Goal: Check status: Verify the current state of an ongoing process or item

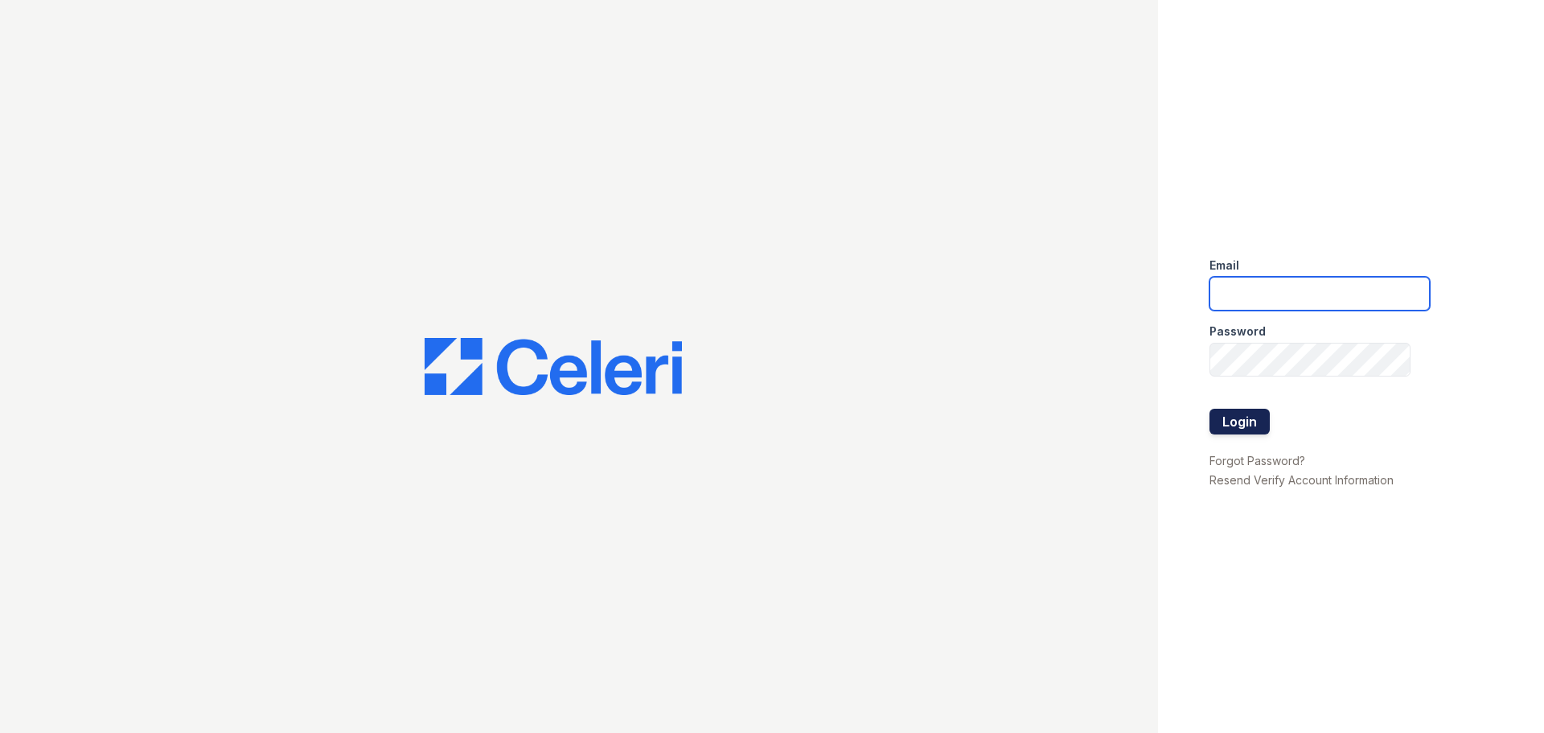
type input "[EMAIL_ADDRESS][DOMAIN_NAME]"
click at [1261, 423] on button "Login" at bounding box center [1240, 422] width 60 height 26
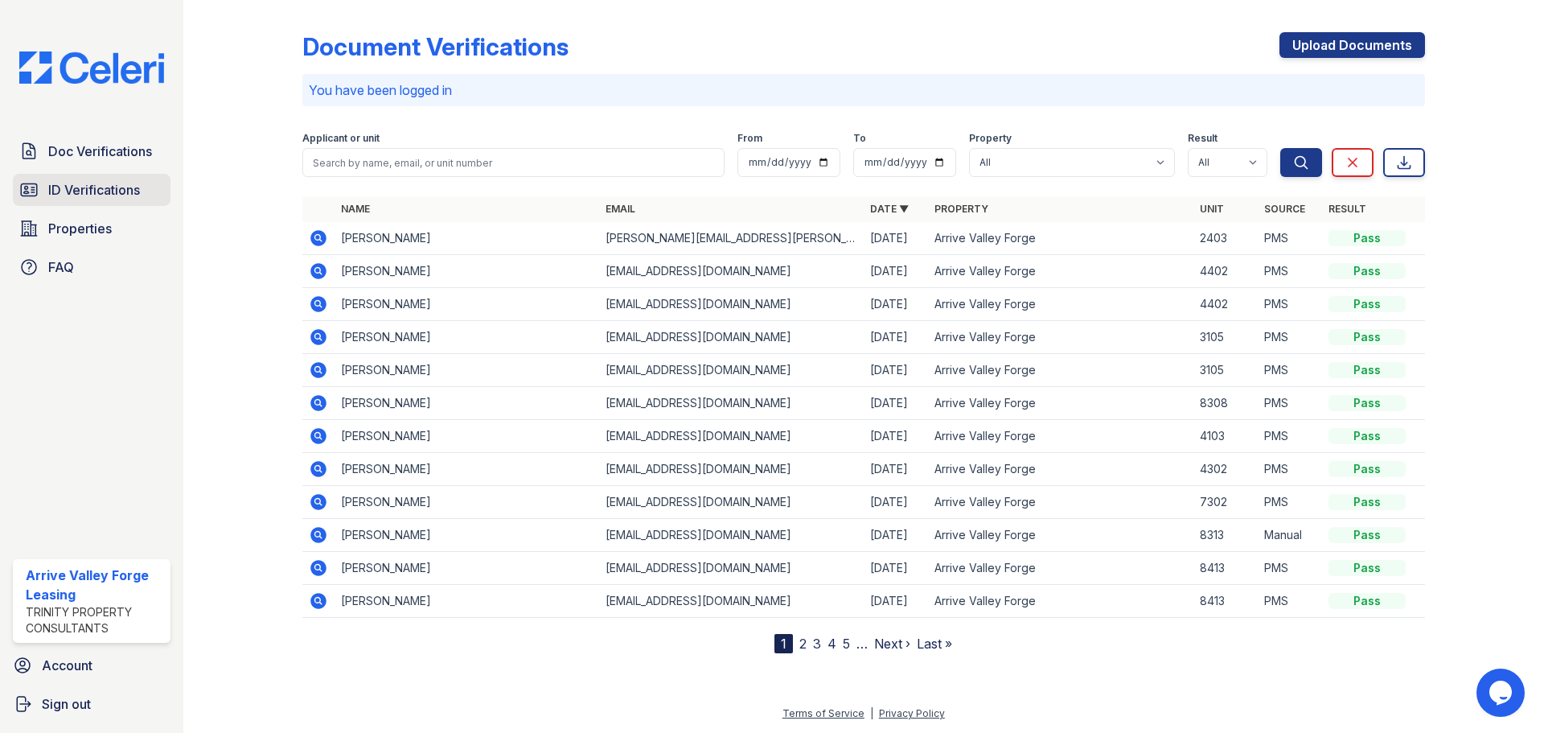
click at [115, 193] on span "ID Verifications" at bounding box center [94, 189] width 92 height 19
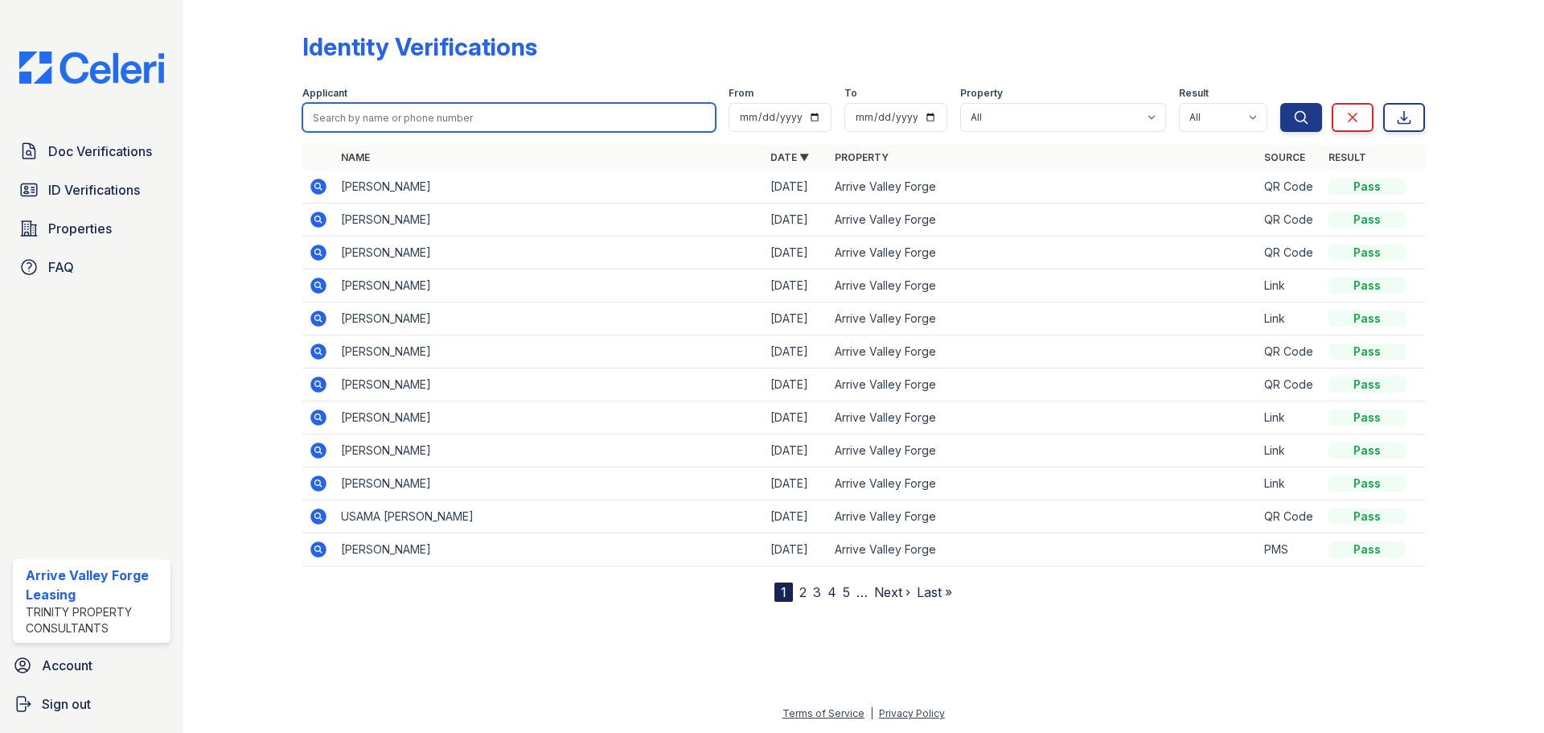
click at [364, 128] on input "search" at bounding box center [508, 117] width 413 height 29
type input "[PERSON_NAME]"
click at [1280, 103] on button "Search" at bounding box center [1301, 117] width 42 height 29
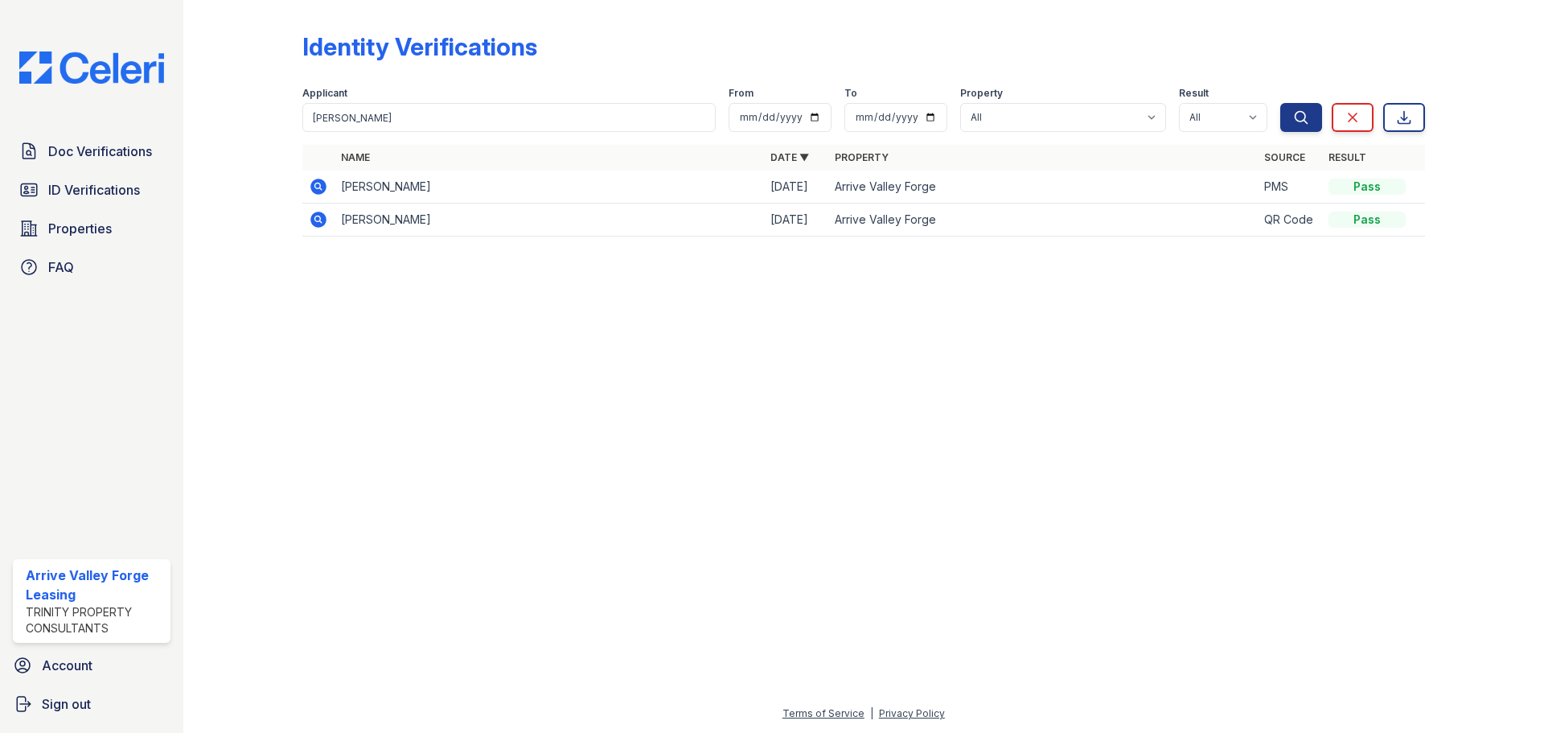
click at [314, 186] on icon at bounding box center [318, 187] width 16 height 16
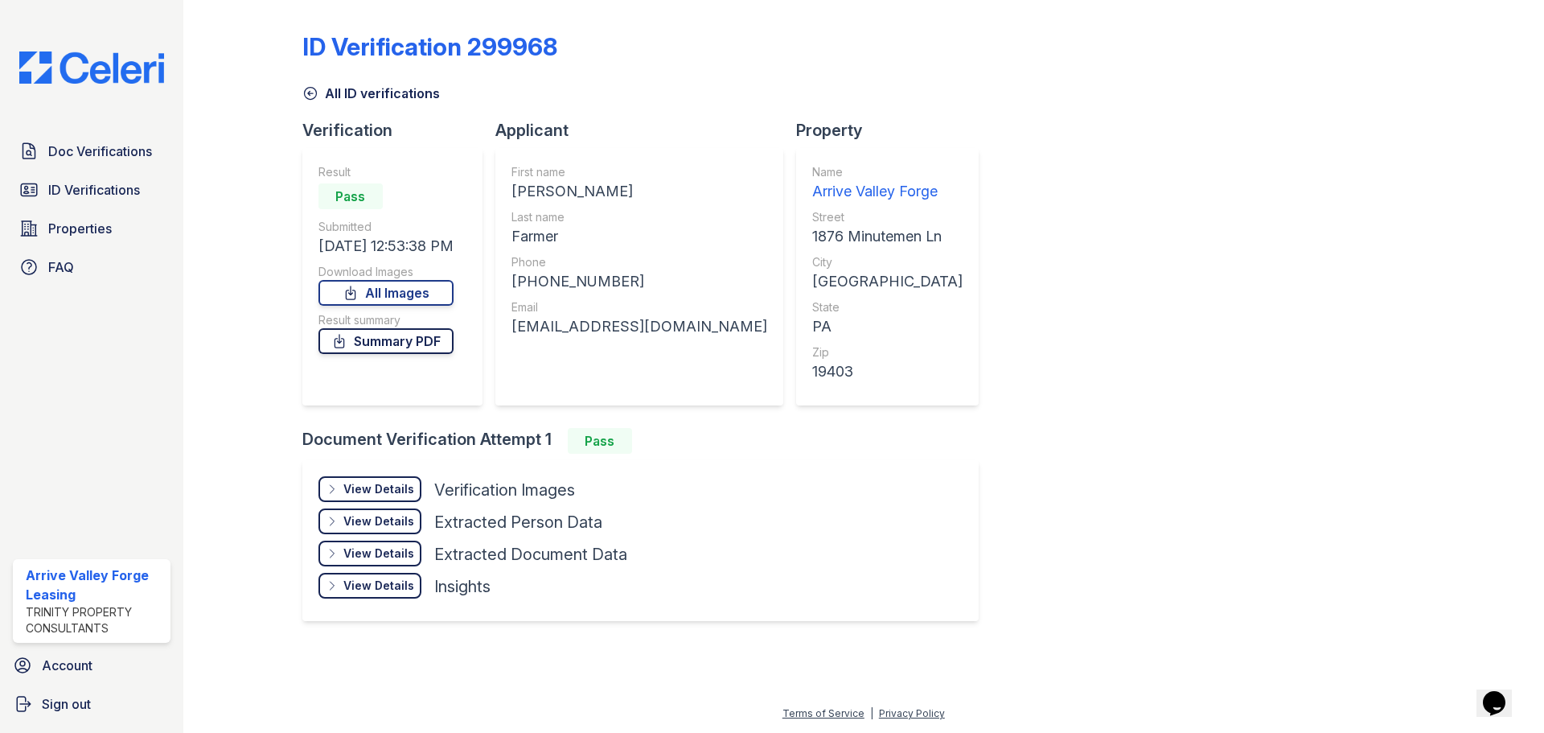
click at [394, 346] on link "Summary PDF" at bounding box center [385, 341] width 135 height 26
